Goal: Navigation & Orientation: Find specific page/section

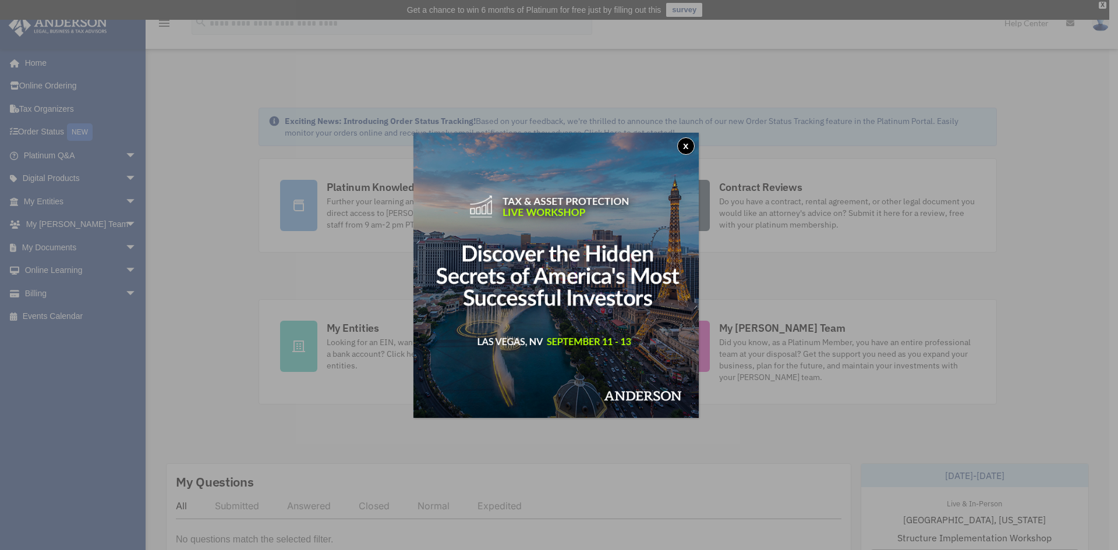
click at [687, 146] on button "x" at bounding box center [685, 145] width 17 height 17
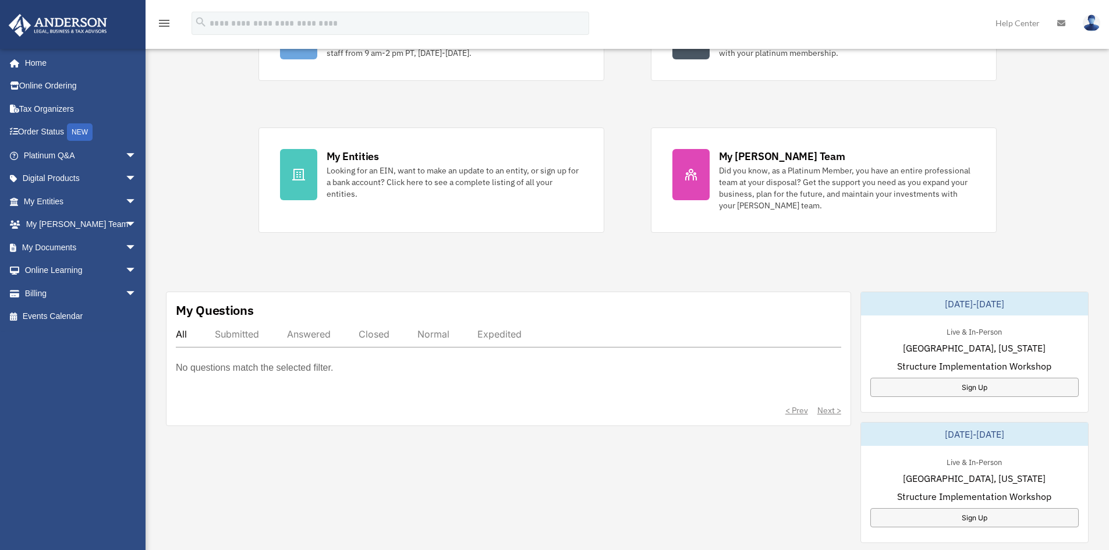
scroll to position [175, 0]
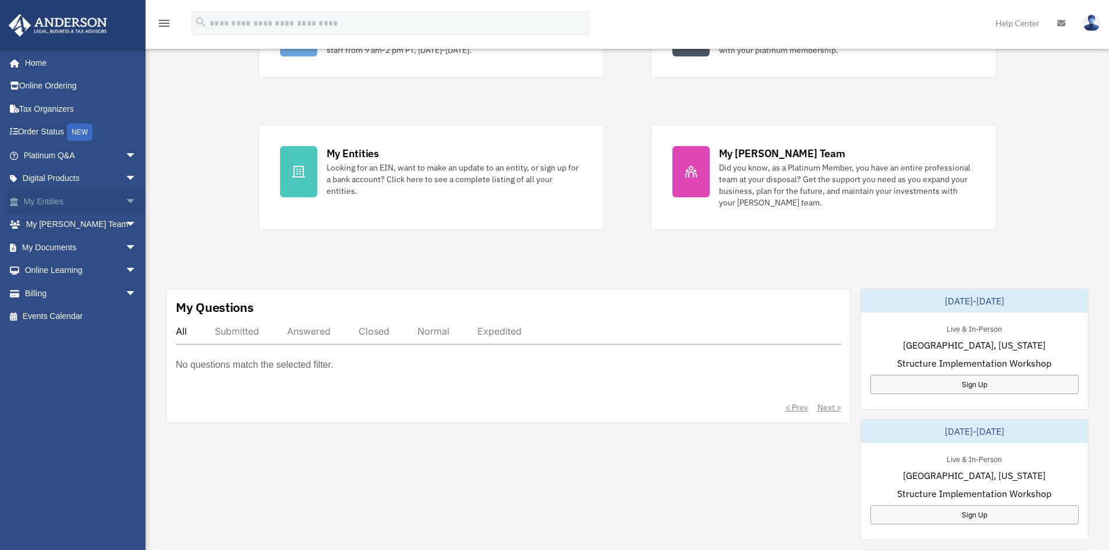
click at [52, 204] on link "My Entities arrow_drop_down" at bounding box center [81, 201] width 146 height 23
click at [125, 200] on span "arrow_drop_down" at bounding box center [136, 202] width 23 height 24
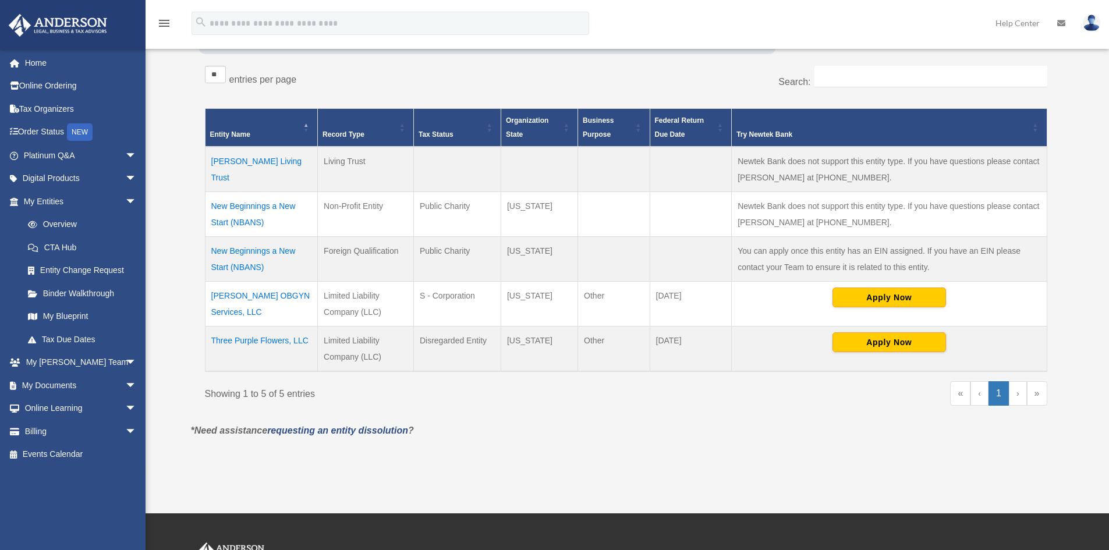
scroll to position [233, 0]
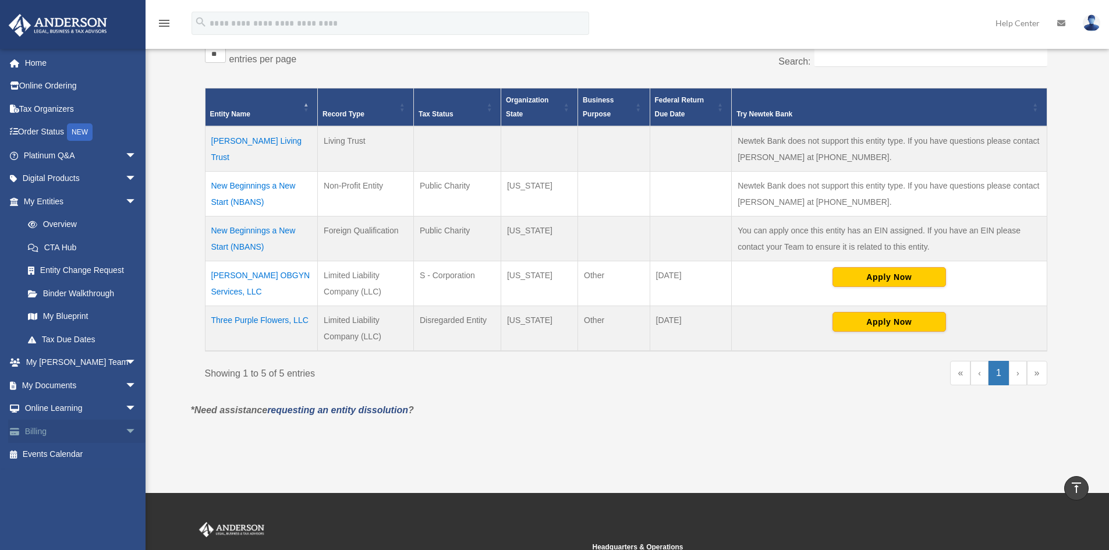
click at [50, 433] on link "Billing arrow_drop_down" at bounding box center [81, 431] width 146 height 23
click at [110, 430] on link "Billing arrow_drop_down" at bounding box center [81, 431] width 146 height 23
click at [125, 429] on span "arrow_drop_down" at bounding box center [136, 432] width 23 height 24
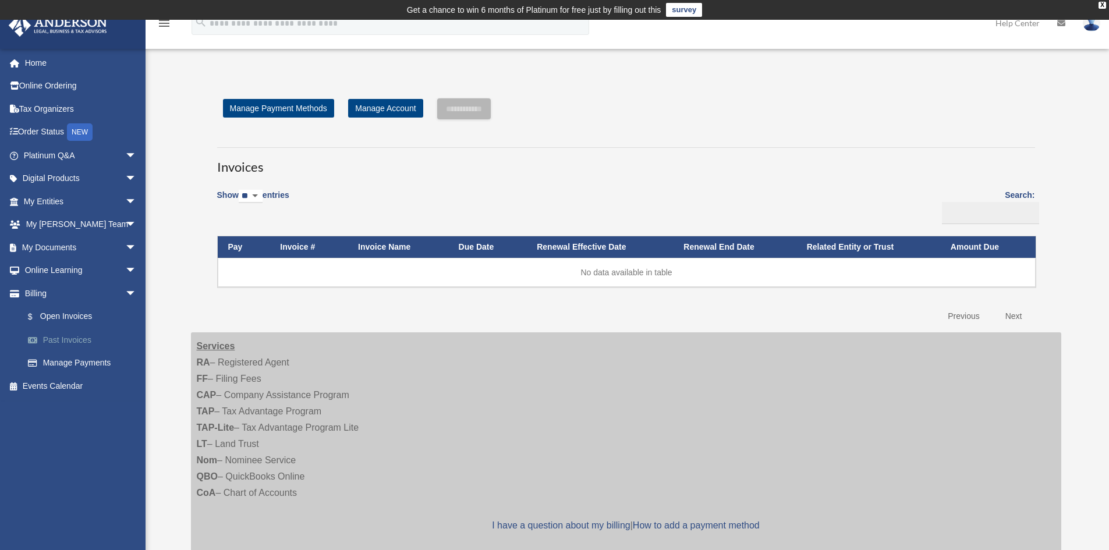
click at [76, 340] on link "Past Invoices" at bounding box center [85, 339] width 138 height 23
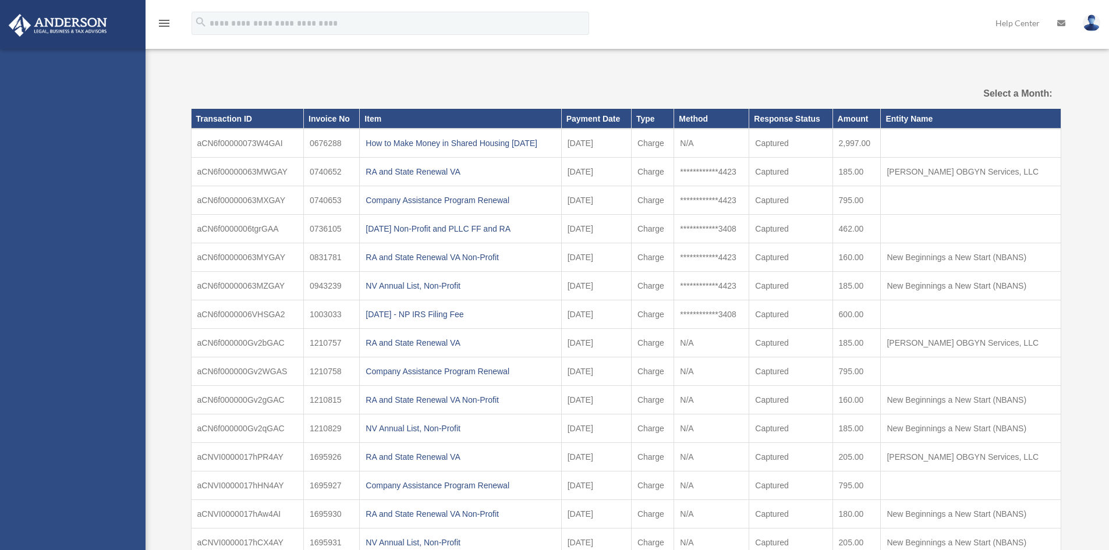
select select
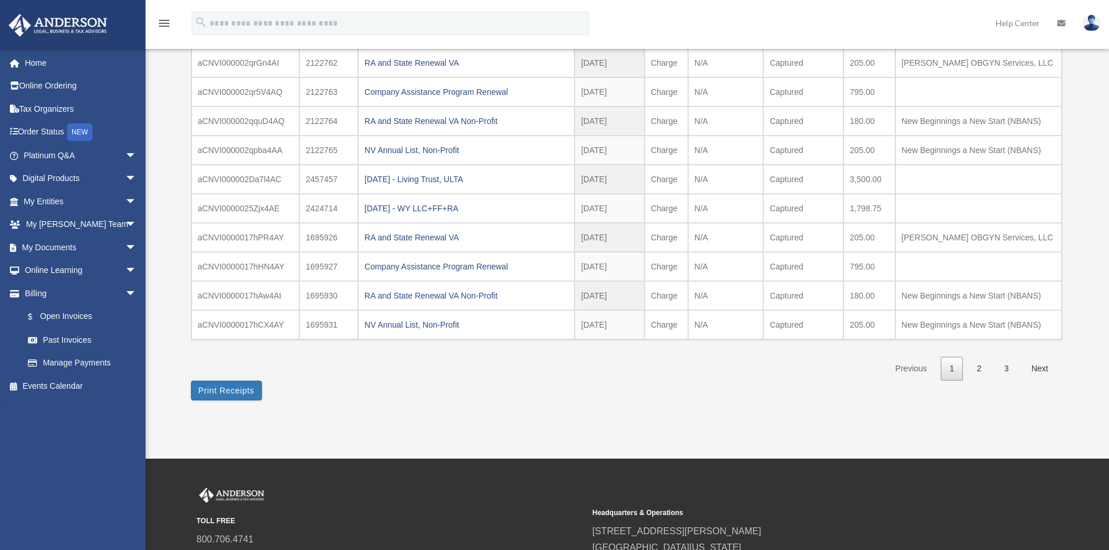
scroll to position [175, 0]
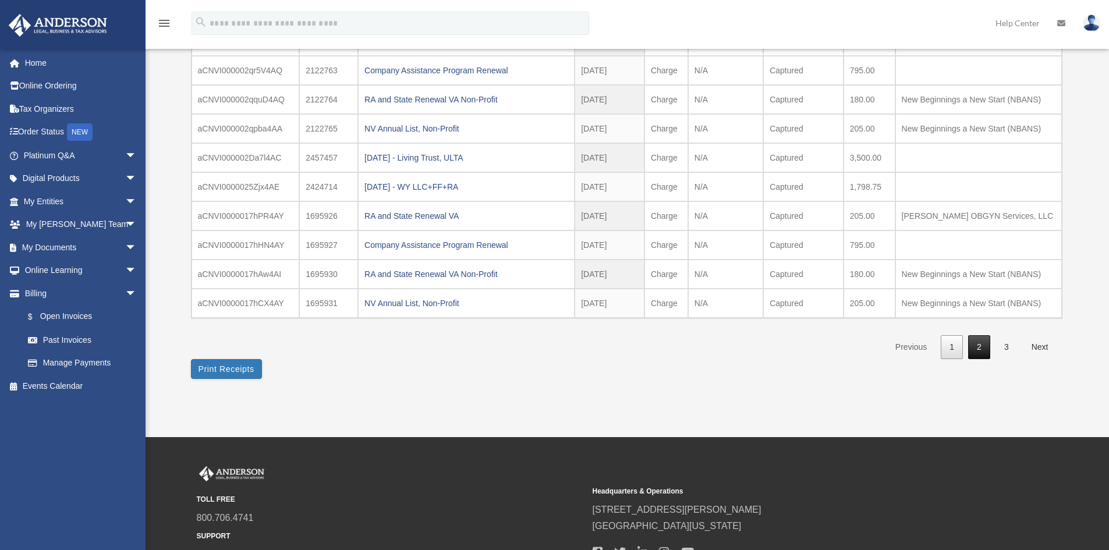
click at [978, 347] on link "2" at bounding box center [980, 347] width 22 height 24
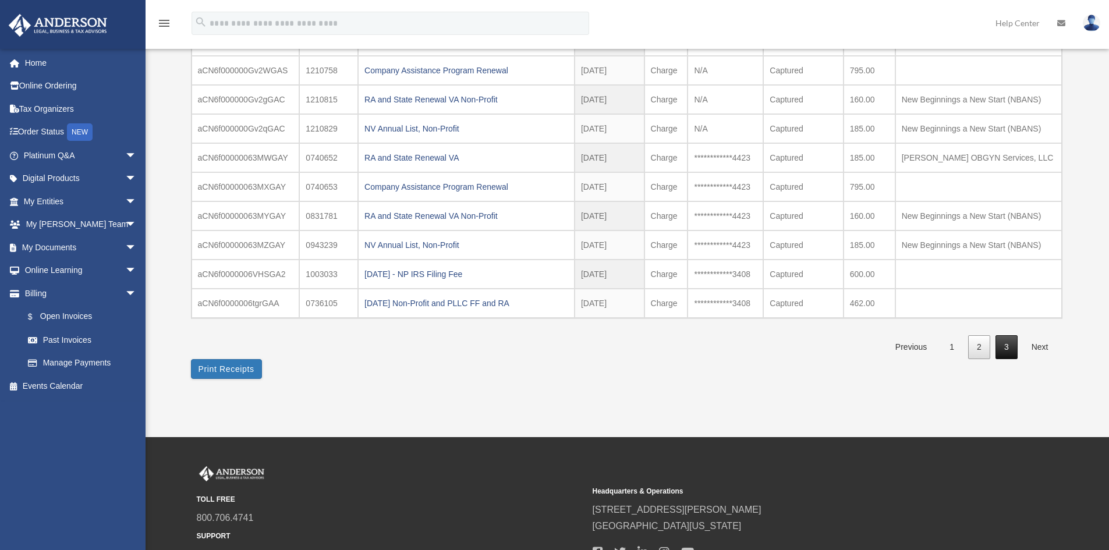
click at [1009, 355] on link "3" at bounding box center [1007, 347] width 22 height 24
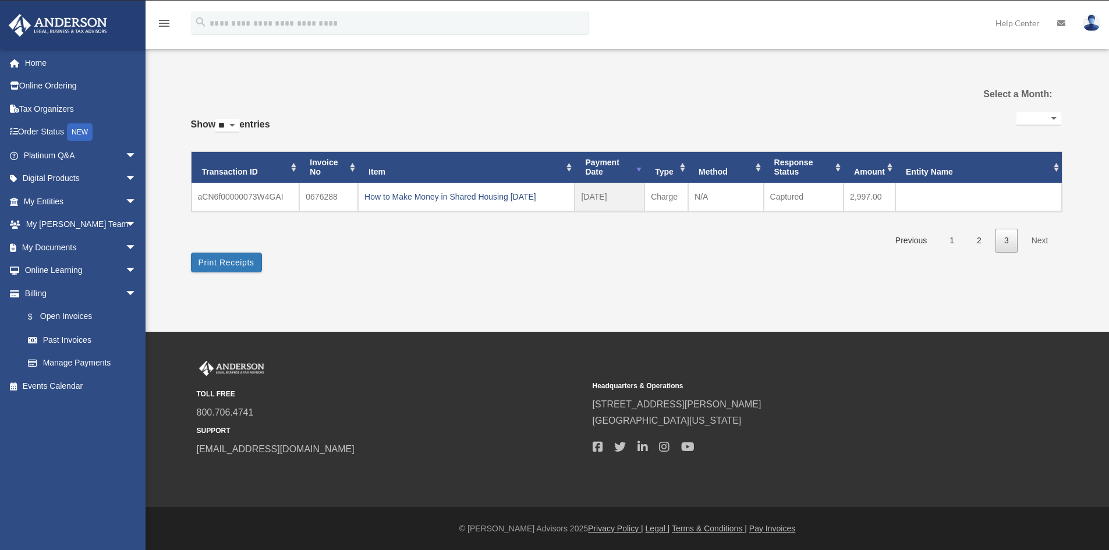
scroll to position [19, 0]
click at [952, 241] on link "1" at bounding box center [952, 241] width 22 height 24
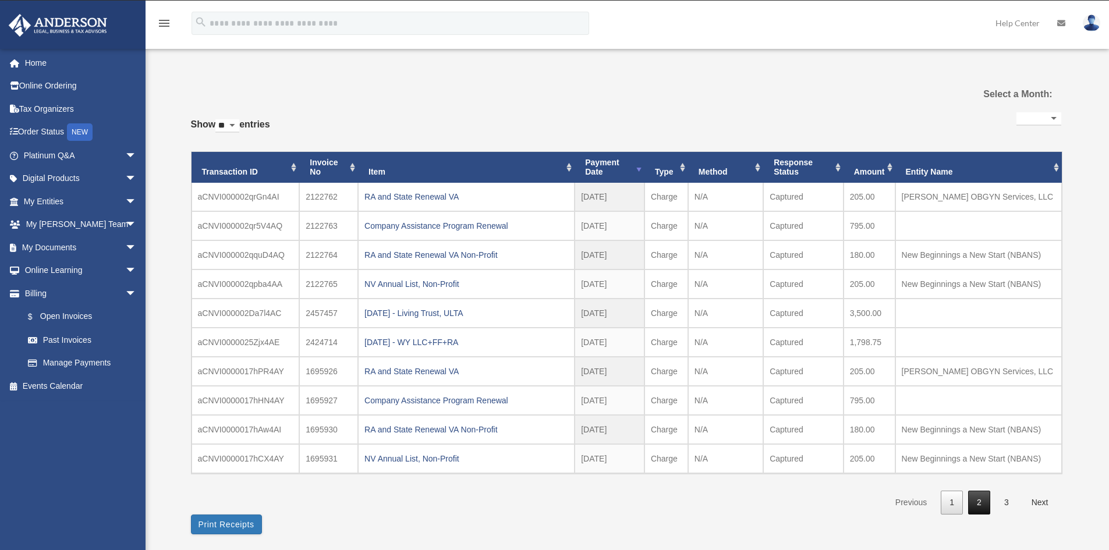
click at [986, 504] on link "2" at bounding box center [980, 503] width 22 height 24
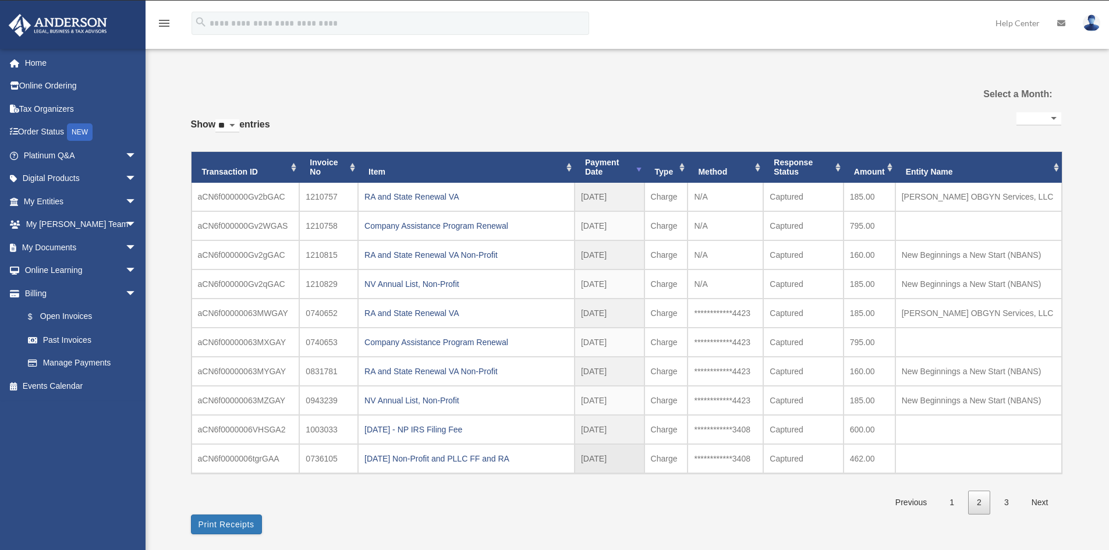
scroll to position [136, 0]
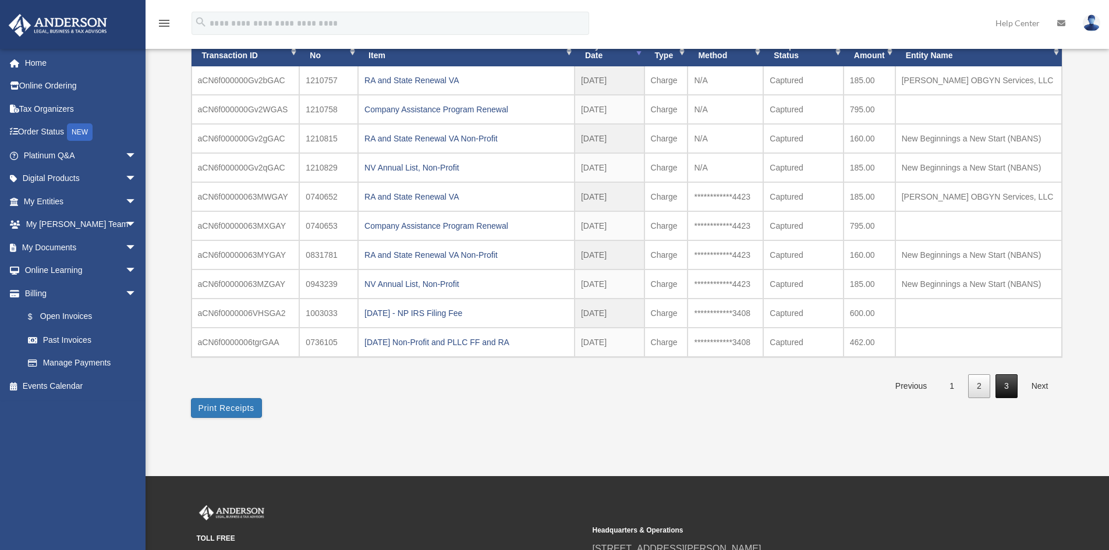
click at [1001, 390] on link "3" at bounding box center [1007, 386] width 22 height 24
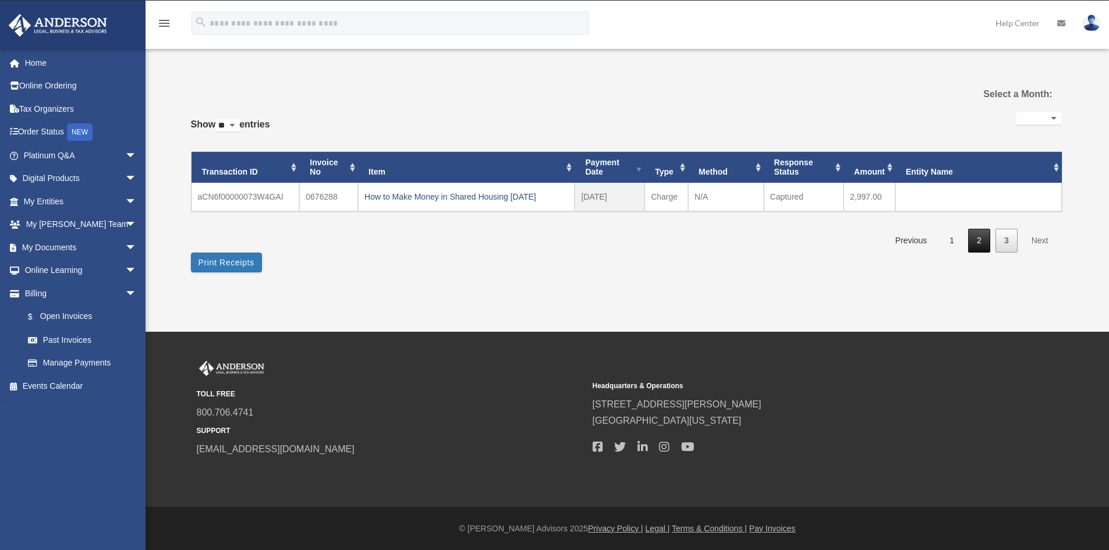
click at [976, 242] on link "2" at bounding box center [980, 241] width 22 height 24
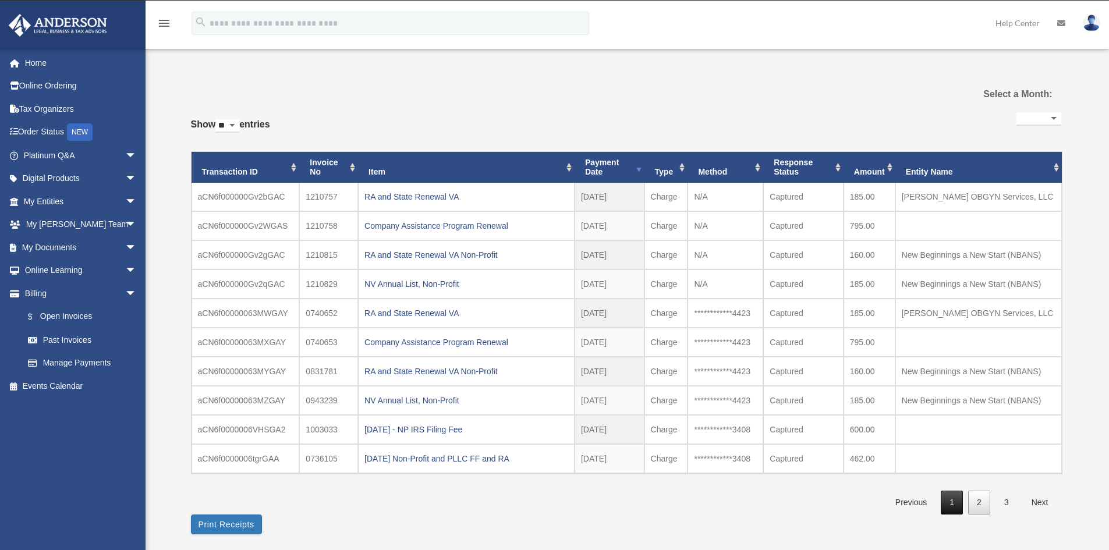
click at [945, 501] on link "1" at bounding box center [952, 503] width 22 height 24
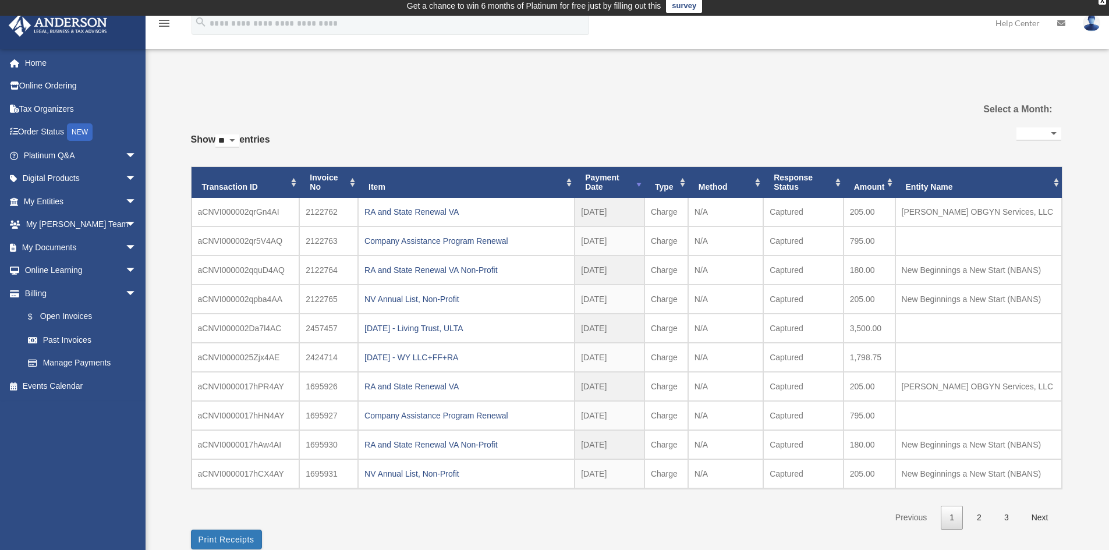
scroll to position [0, 0]
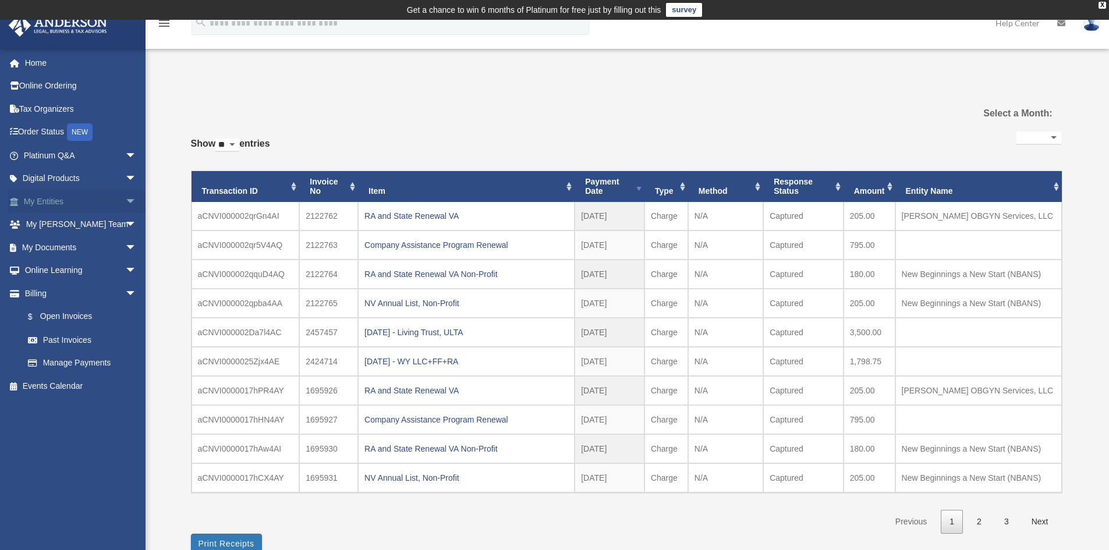
click at [104, 200] on link "My Entities arrow_drop_down" at bounding box center [81, 201] width 146 height 23
click at [125, 201] on span "arrow_drop_down" at bounding box center [136, 202] width 23 height 24
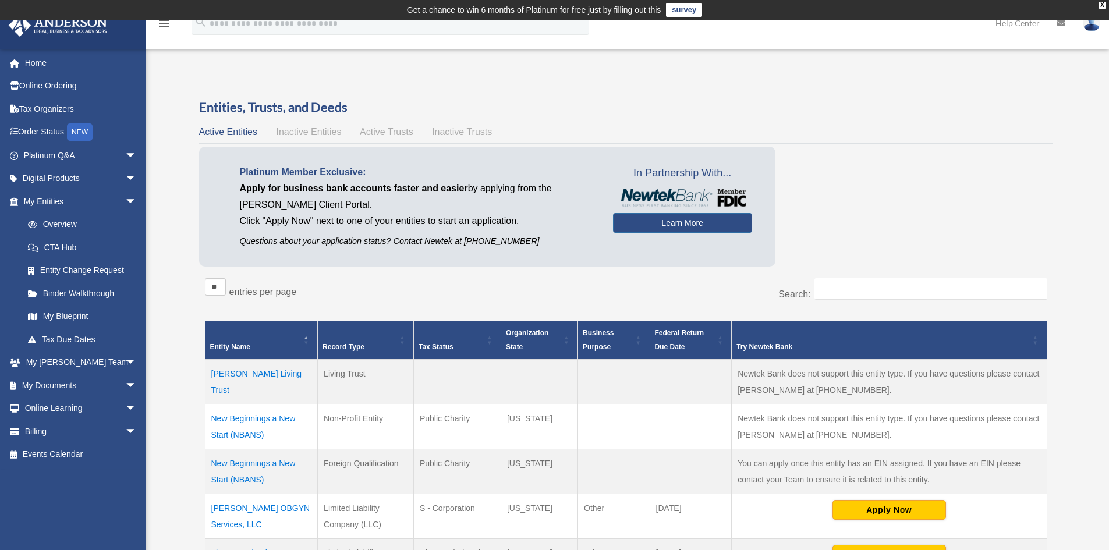
click at [291, 377] on td "Dillard-Trottier Living Trust" at bounding box center [261, 381] width 113 height 45
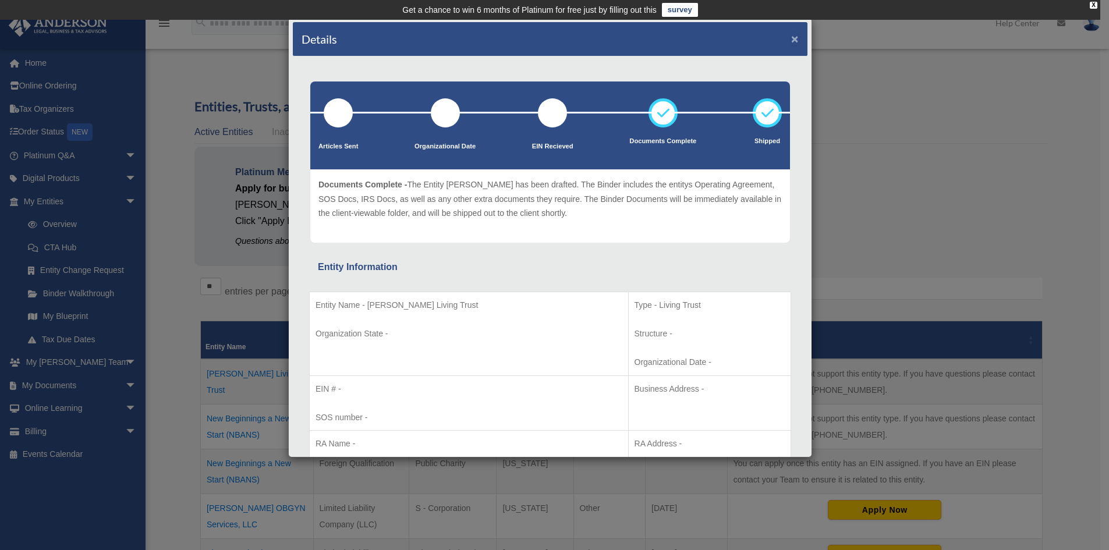
click at [791, 36] on button "×" at bounding box center [795, 39] width 8 height 12
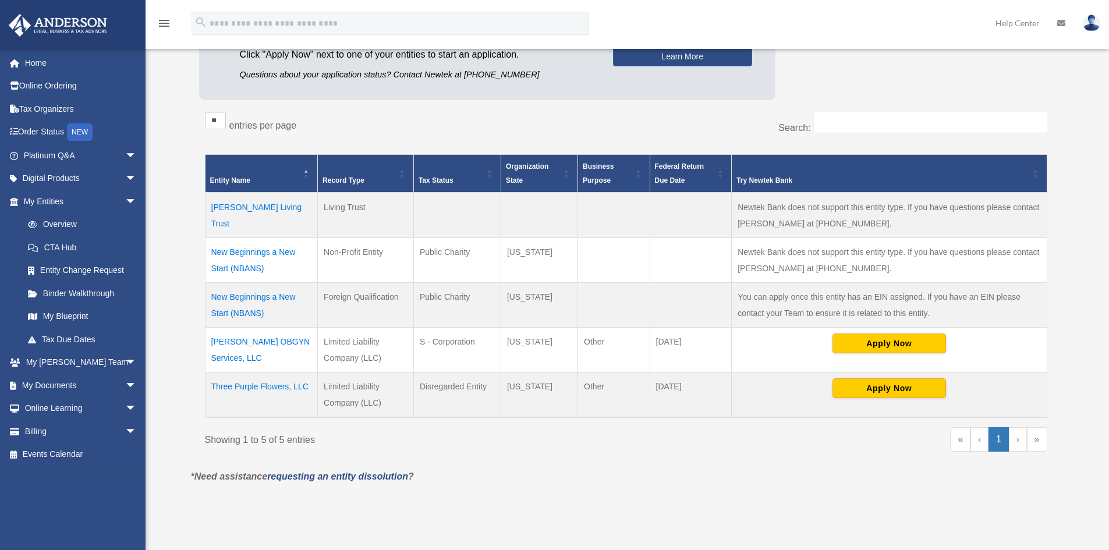
scroll to position [175, 0]
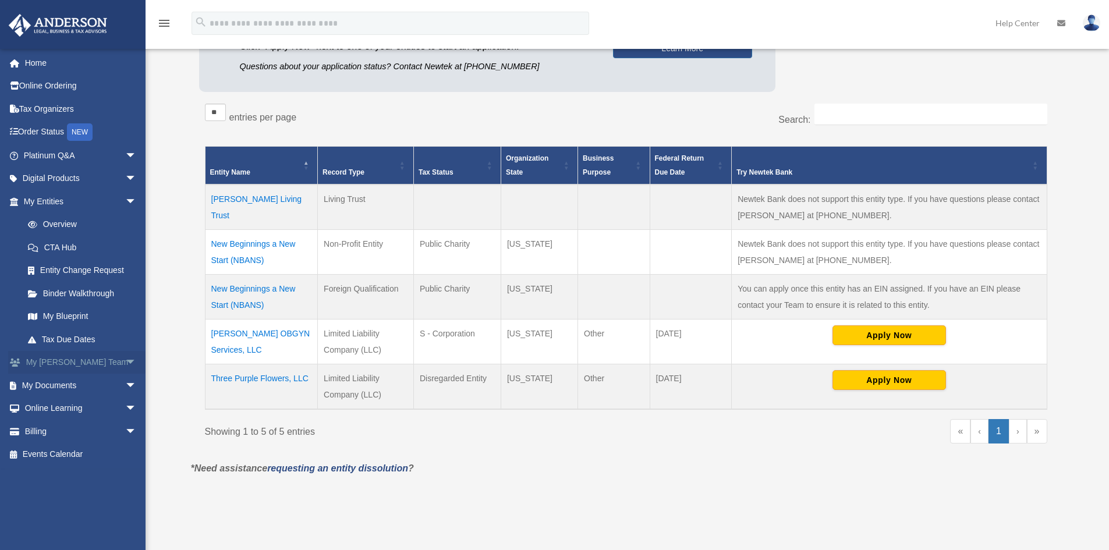
click at [125, 360] on span "arrow_drop_down" at bounding box center [136, 363] width 23 height 24
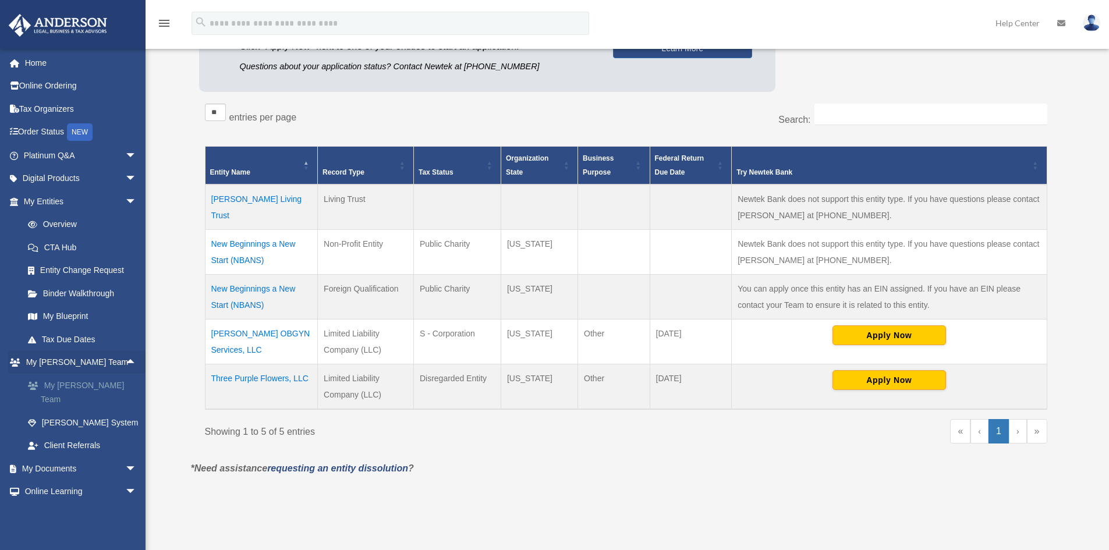
click at [102, 380] on link "My [PERSON_NAME] Team" at bounding box center [85, 392] width 138 height 37
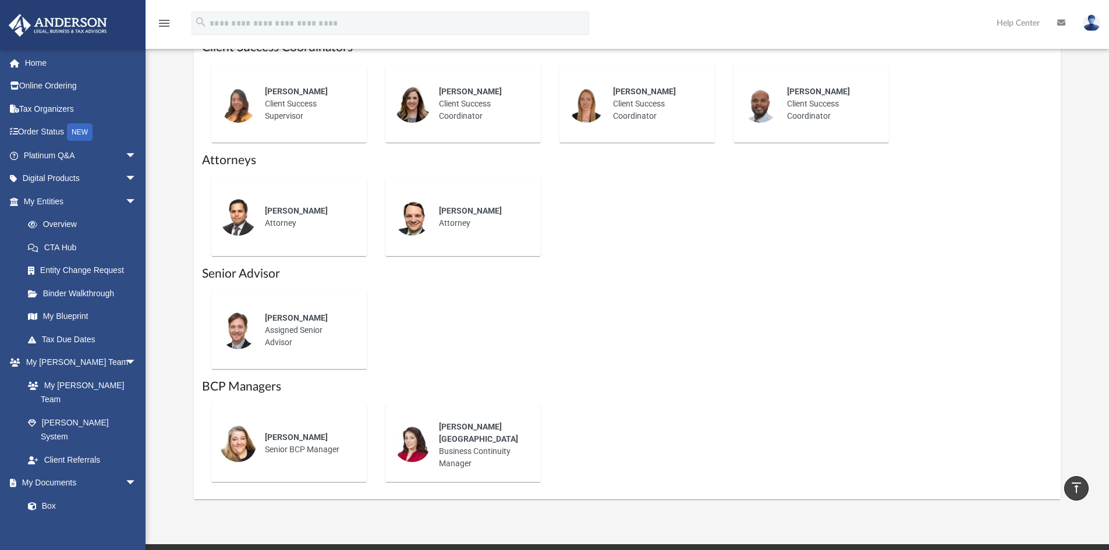
scroll to position [524, 0]
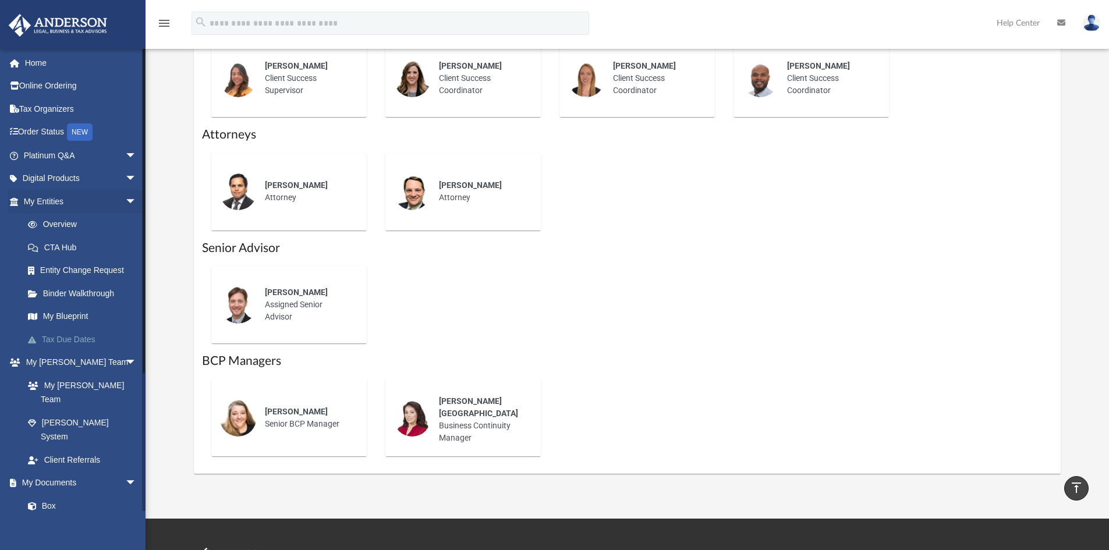
click at [87, 340] on link "Tax Due Dates" at bounding box center [85, 339] width 138 height 23
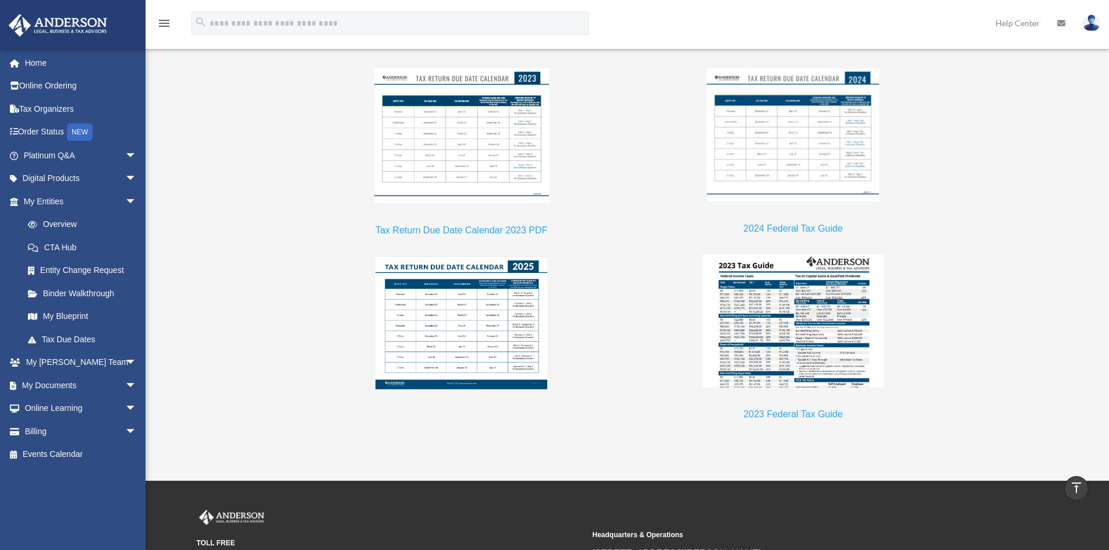
scroll to position [1048, 0]
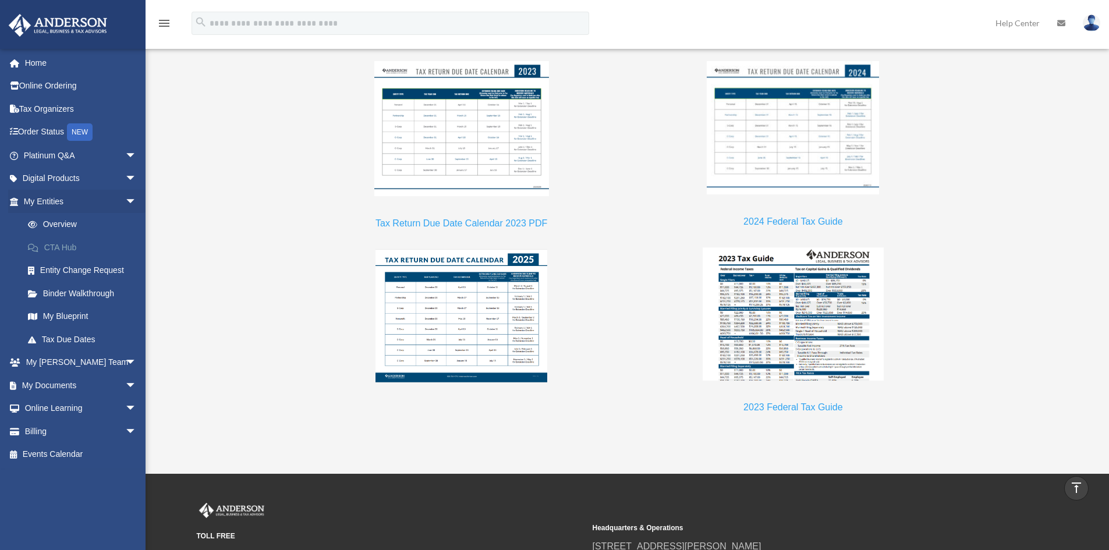
click at [76, 246] on link "CTA Hub" at bounding box center [85, 247] width 138 height 23
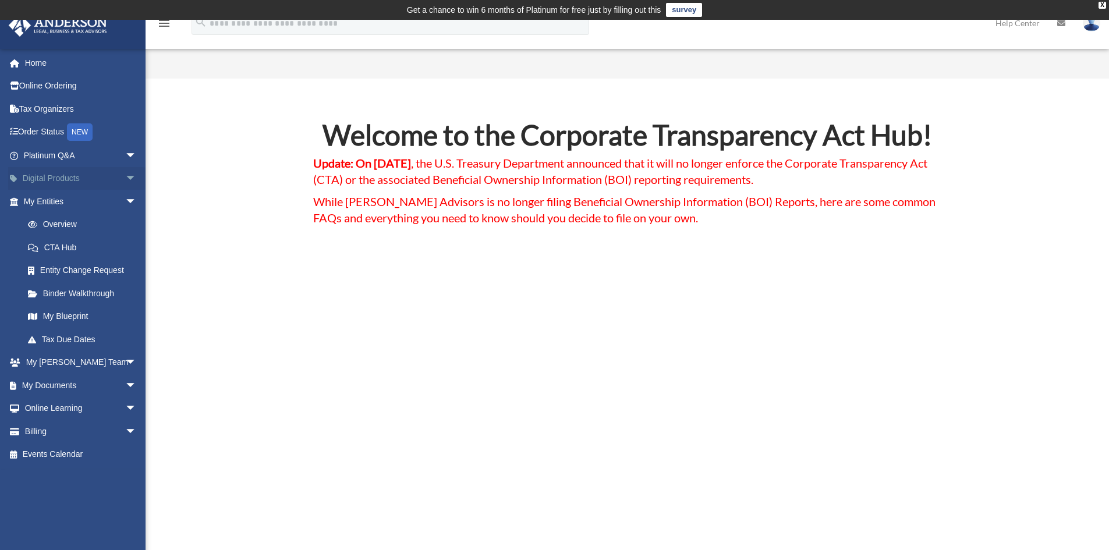
click at [56, 181] on link "Digital Products arrow_drop_down" at bounding box center [81, 178] width 146 height 23
click at [125, 157] on span "arrow_drop_down" at bounding box center [136, 156] width 23 height 24
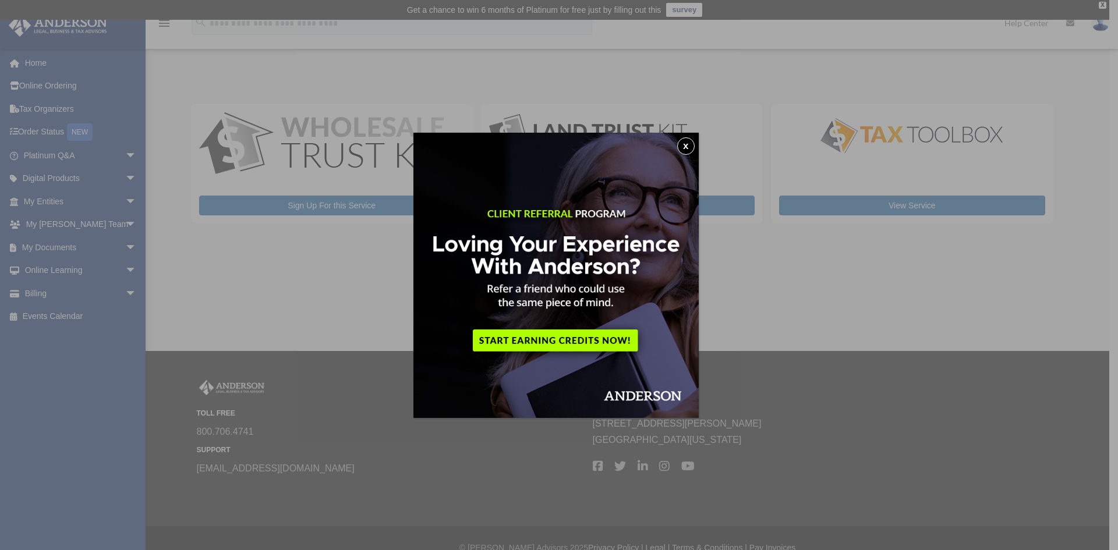
click at [687, 147] on button "x" at bounding box center [685, 145] width 17 height 17
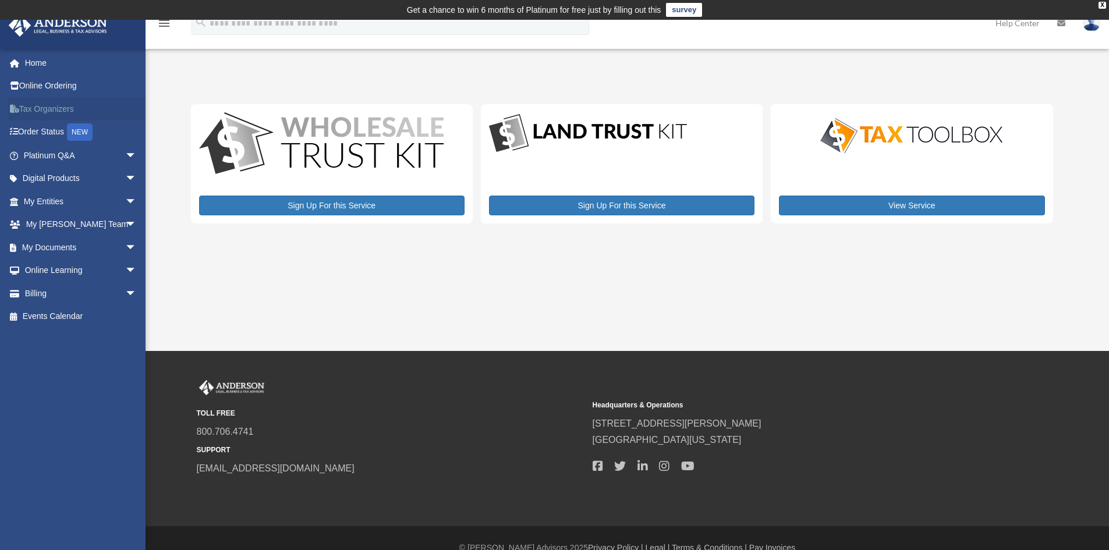
click at [35, 109] on link "Tax Organizers" at bounding box center [81, 108] width 146 height 23
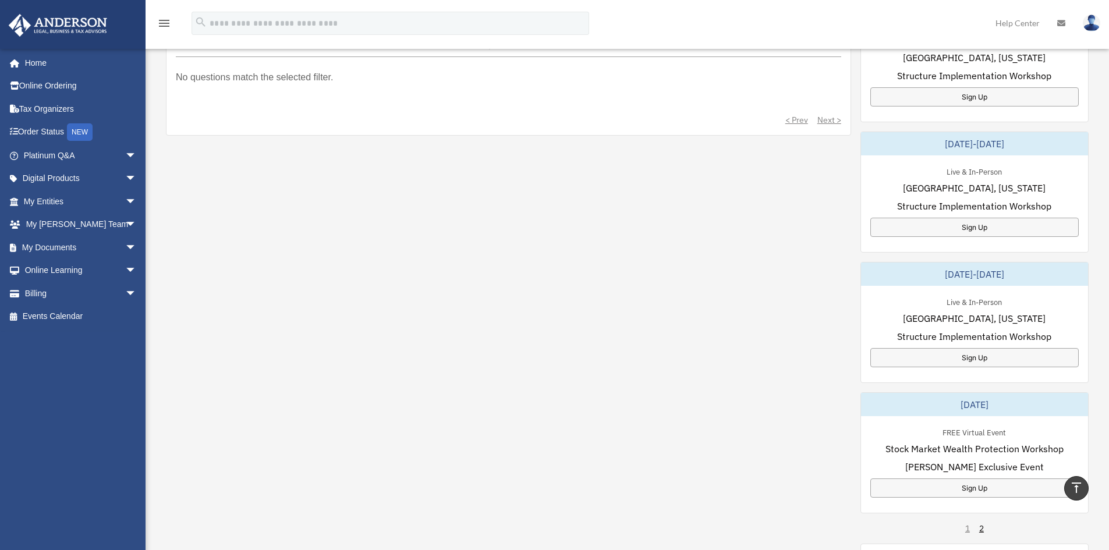
scroll to position [466, 0]
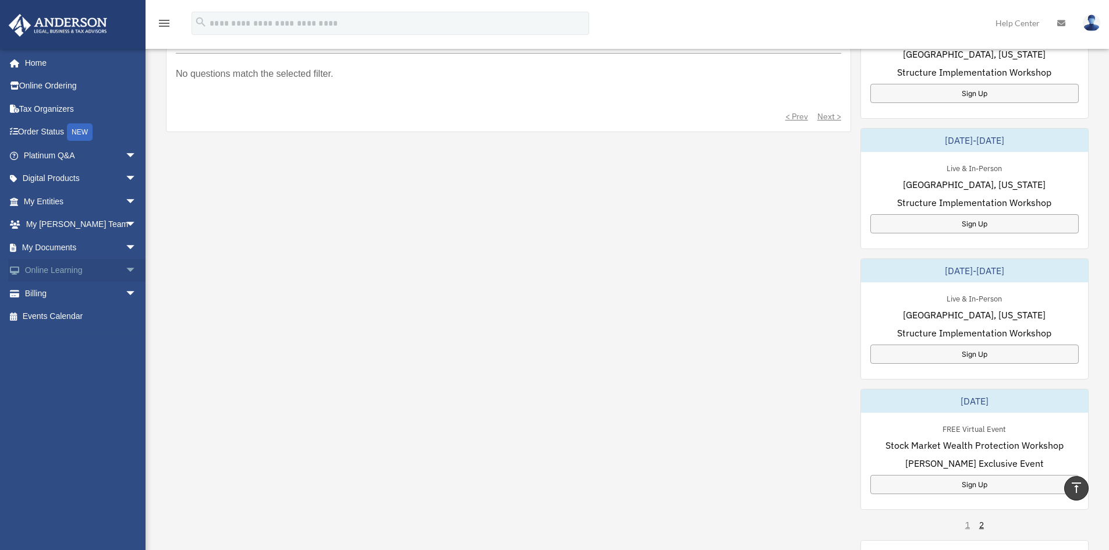
click at [125, 264] on span "arrow_drop_down" at bounding box center [136, 271] width 23 height 24
click at [69, 291] on link "Courses" at bounding box center [85, 293] width 138 height 23
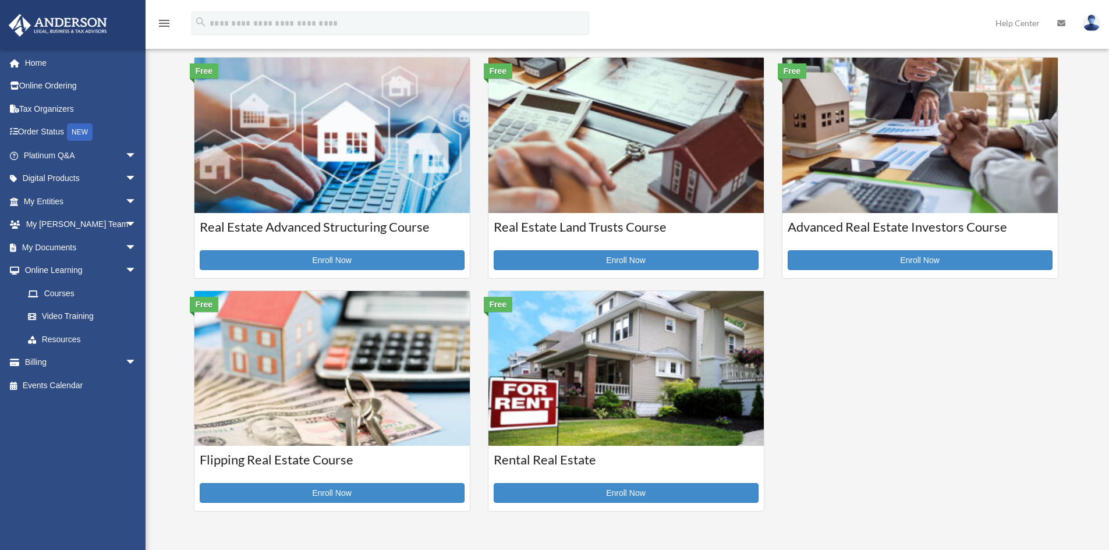
scroll to position [349, 0]
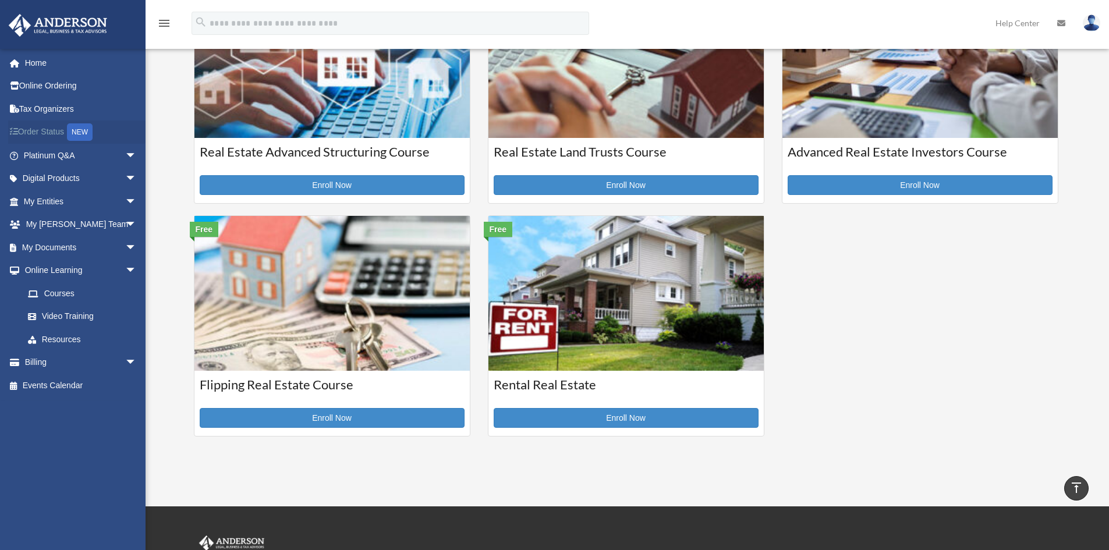
click at [48, 133] on link "Order Status NEW" at bounding box center [81, 133] width 146 height 24
click at [77, 133] on div "NEW" at bounding box center [80, 131] width 26 height 17
